Goal: Task Accomplishment & Management: Use online tool/utility

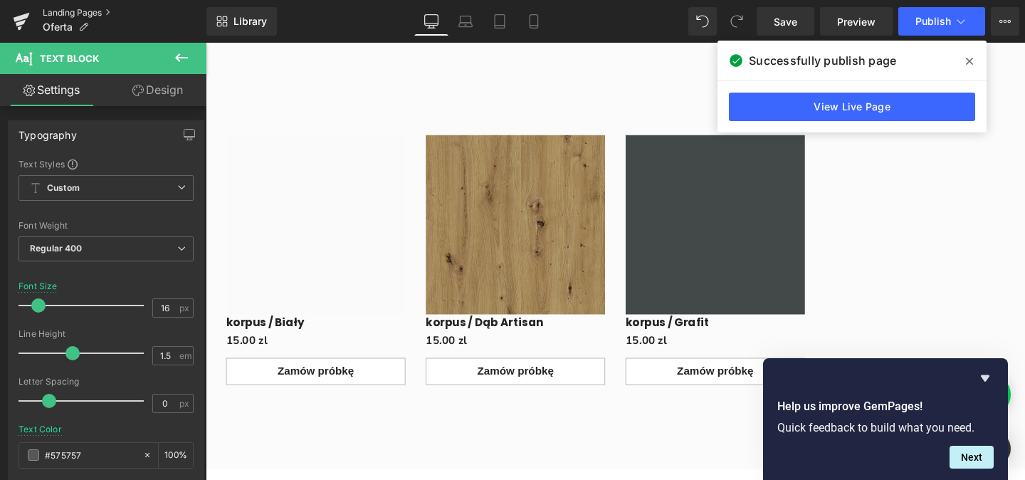
click at [78, 11] on link "Landing Pages" at bounding box center [125, 12] width 164 height 11
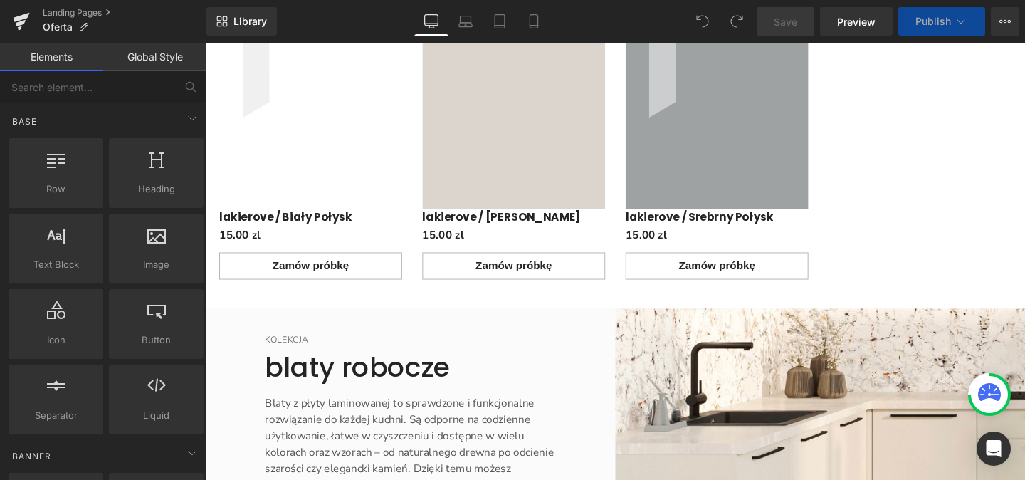
scroll to position [4901, 0]
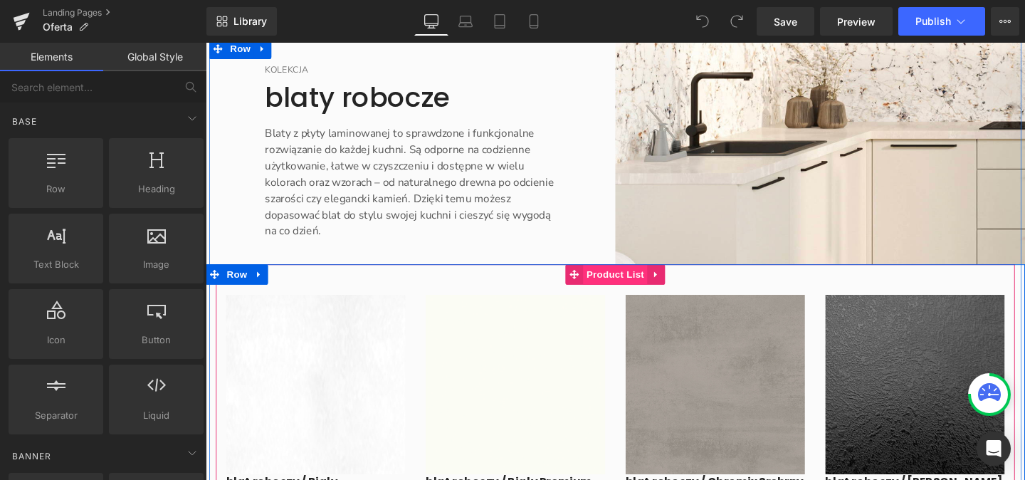
click at [631, 297] on span "Product List" at bounding box center [636, 285] width 68 height 21
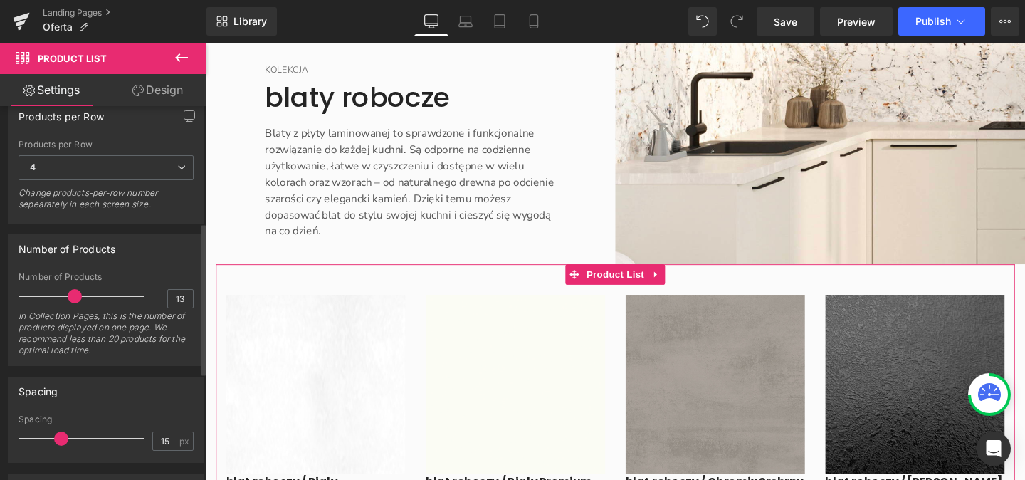
scroll to position [309, 0]
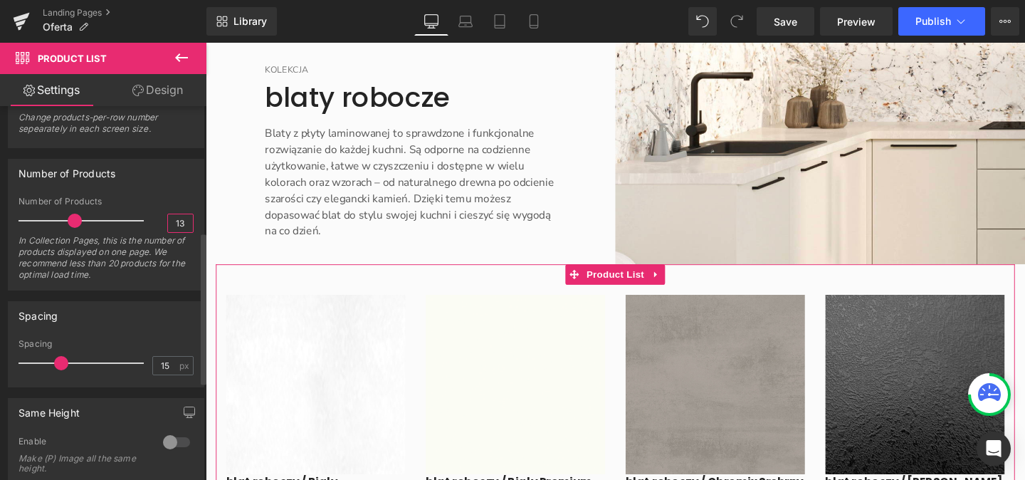
drag, startPoint x: 182, startPoint y: 223, endPoint x: 170, endPoint y: 223, distance: 12.1
click at [170, 223] on input "13" at bounding box center [180, 223] width 25 height 18
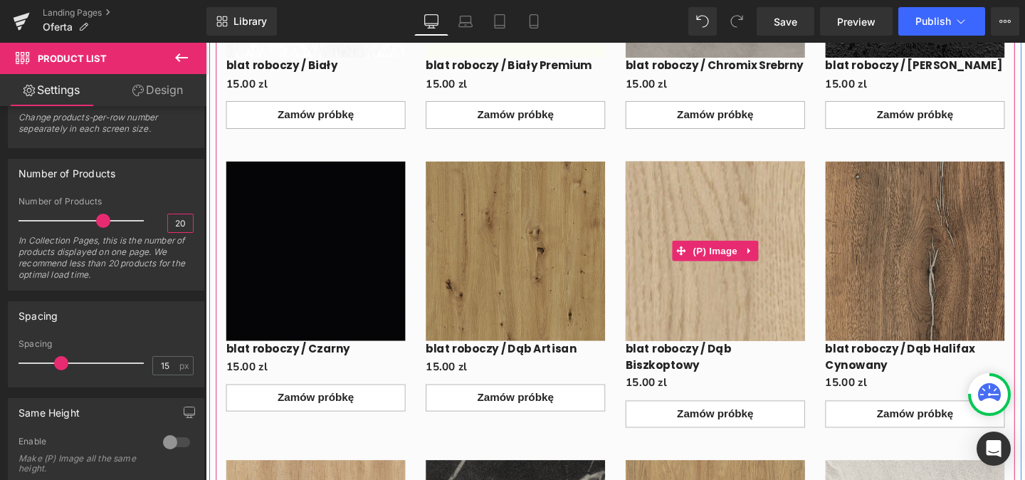
scroll to position [5062, 0]
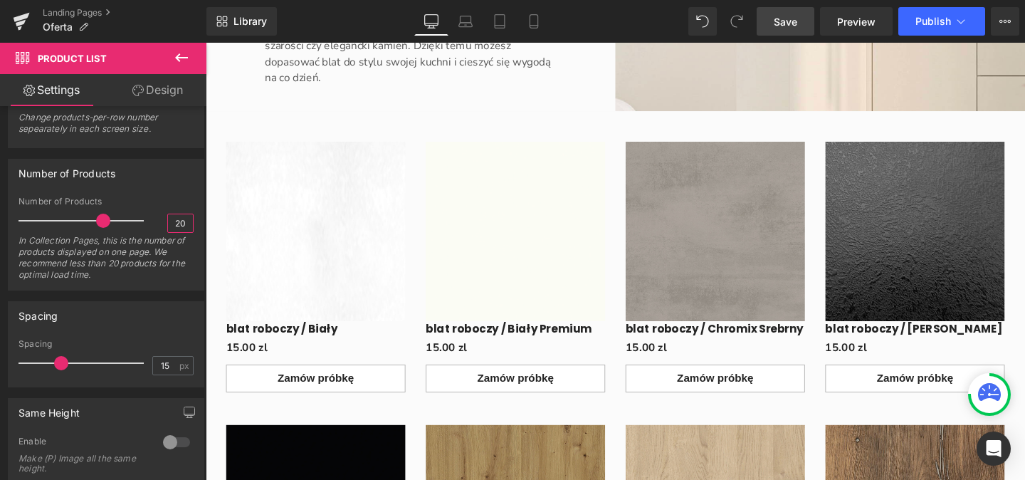
type input "20"
click at [792, 15] on span "Save" at bounding box center [784, 21] width 23 height 15
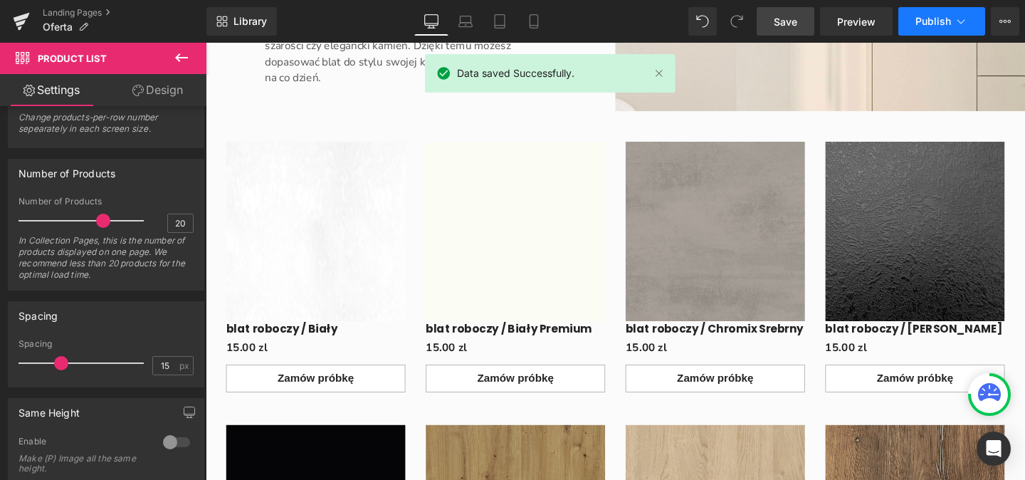
click at [927, 23] on span "Publish" at bounding box center [933, 21] width 36 height 11
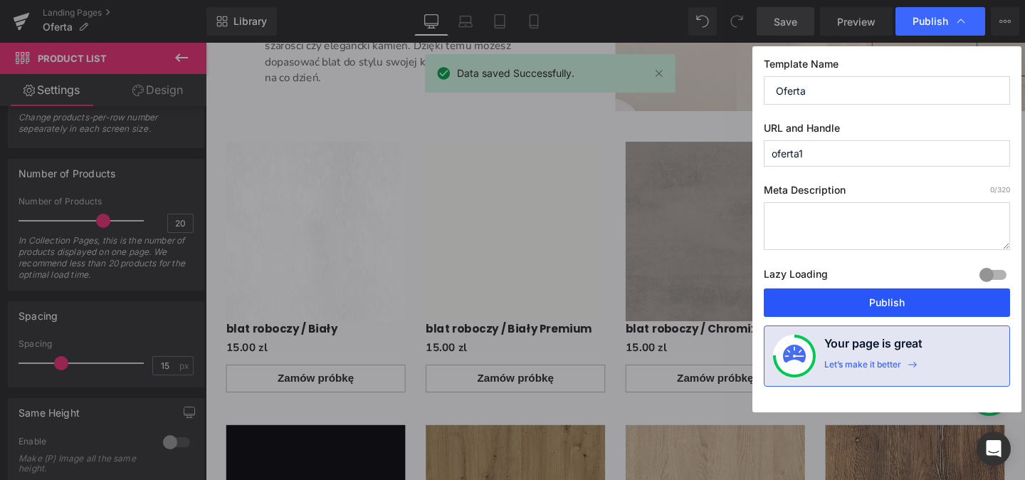
click at [904, 309] on button "Publish" at bounding box center [886, 302] width 246 height 28
